Goal: Transaction & Acquisition: Obtain resource

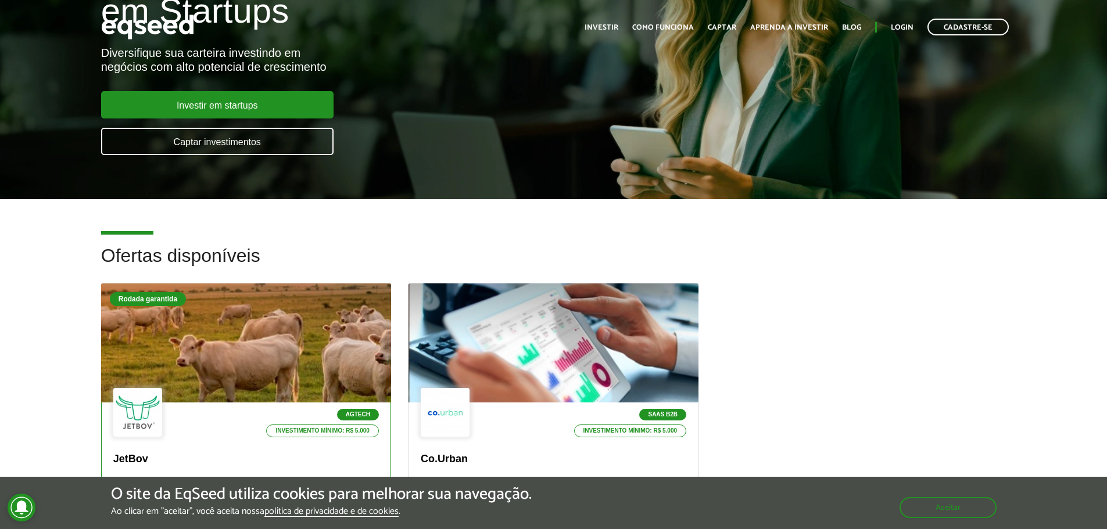
scroll to position [349, 0]
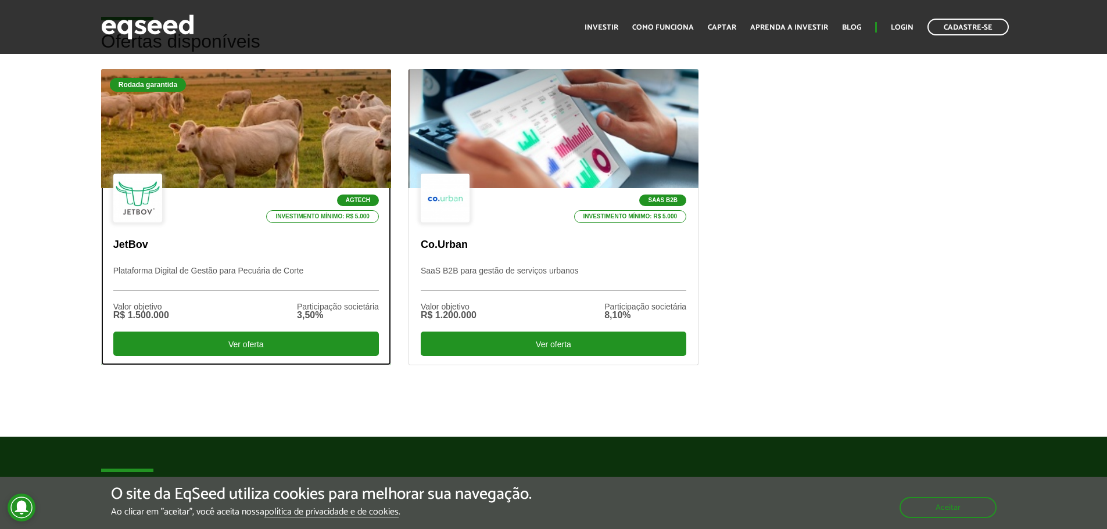
click at [278, 190] on div "Agtech Investimento mínimo: R$ 5.000" at bounding box center [246, 199] width 266 height 51
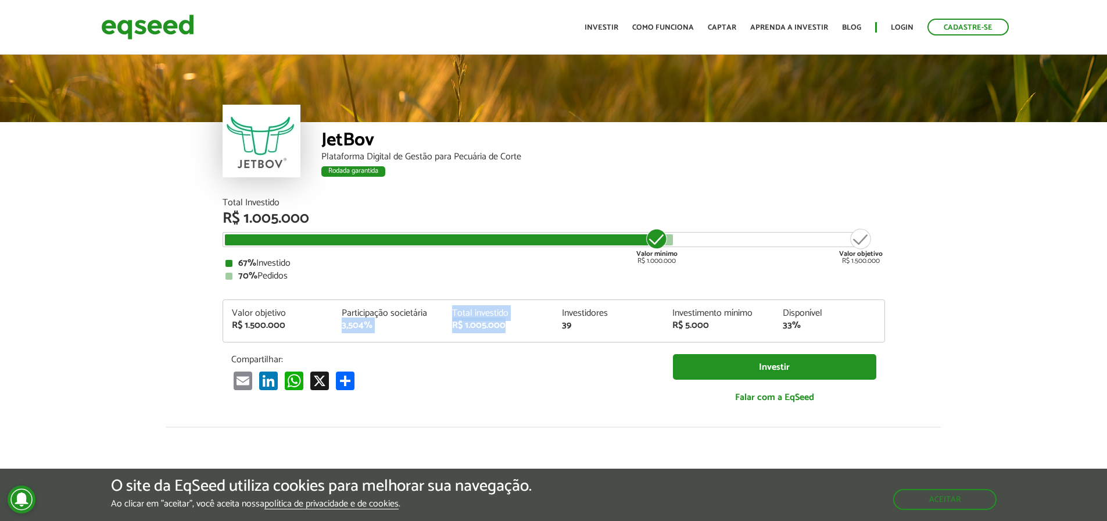
drag, startPoint x: 430, startPoint y: 305, endPoint x: 553, endPoint y: 326, distance: 124.4
click at [553, 326] on div "Valor objetivo R$ 1.500.000 Participação societária 3,504% Total investido R$ 1…" at bounding box center [554, 320] width 662 height 43
click at [508, 306] on div "Valor objetivo R$ 1.500.000 Participação societária 3,504% Total investido R$ 1…" at bounding box center [554, 320] width 662 height 43
